Goal: Check status

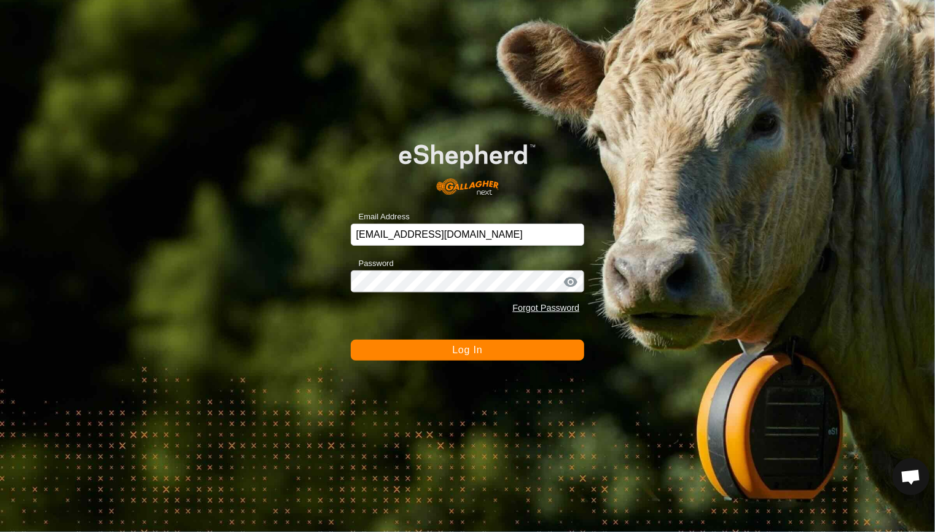
click at [430, 337] on form "Email Address [EMAIL_ADDRESS][DOMAIN_NAME] Password Forgot Password Log In" at bounding box center [468, 243] width 234 height 236
click at [430, 345] on button "Log In" at bounding box center [468, 350] width 234 height 21
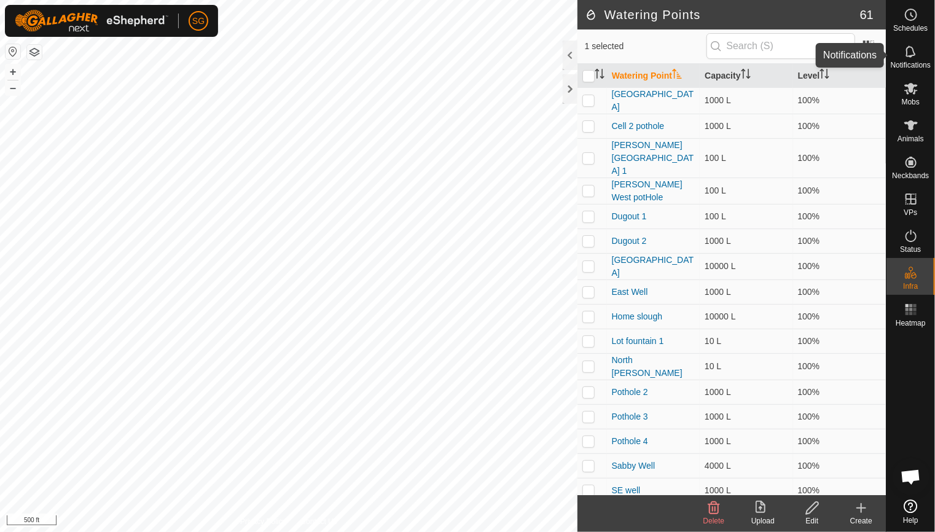
click at [913, 55] on icon at bounding box center [911, 51] width 15 height 15
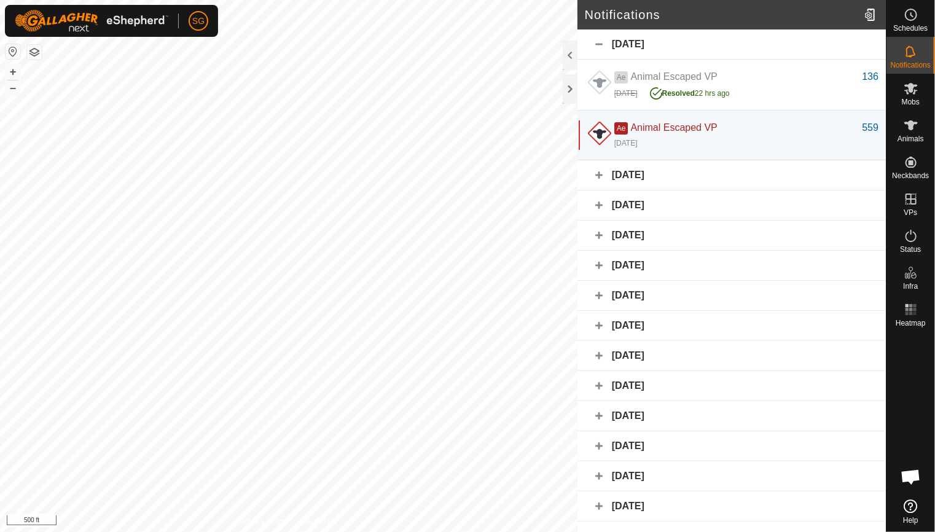
click at [600, 172] on div "[DATE]" at bounding box center [732, 175] width 308 height 30
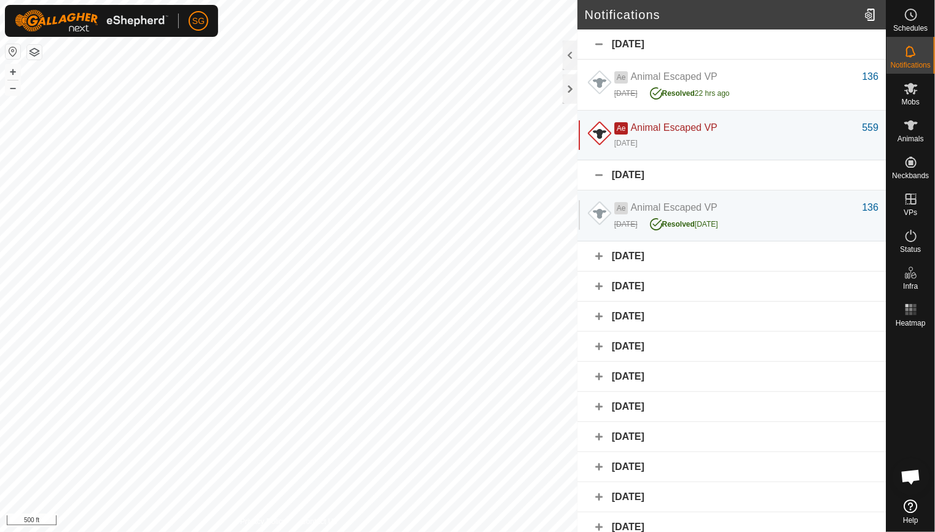
click at [600, 251] on div "[DATE]" at bounding box center [732, 256] width 308 height 30
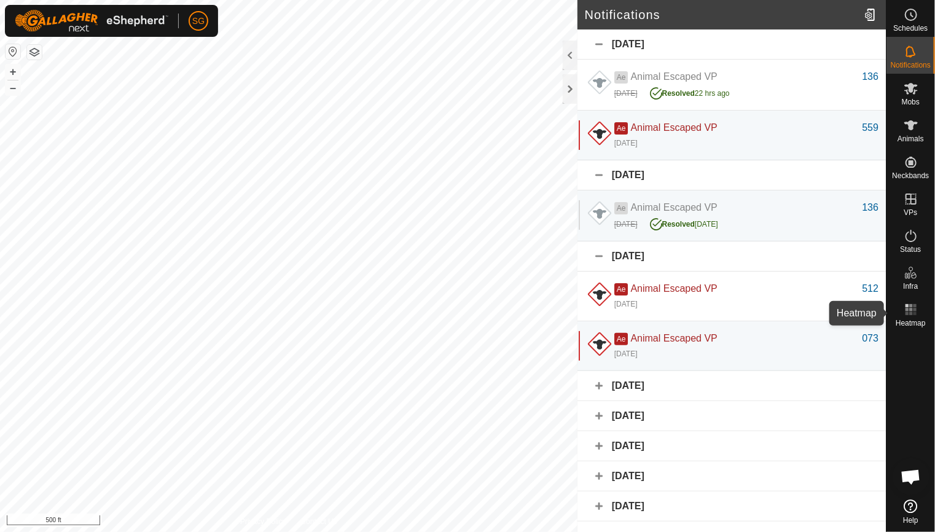
click at [909, 311] on rect at bounding box center [910, 309] width 3 height 3
